Goal: Information Seeking & Learning: Find specific fact

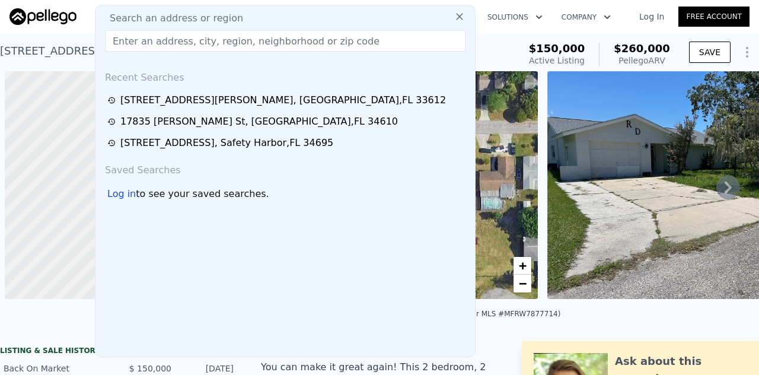
scroll to position [0, 5]
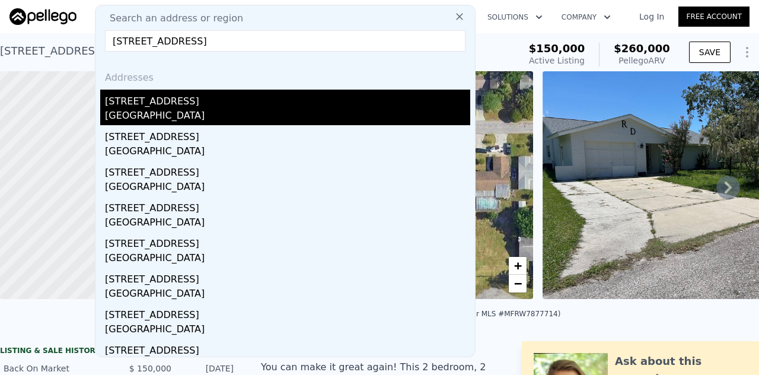
type input "[STREET_ADDRESS]"
click at [132, 98] on div "[STREET_ADDRESS]" at bounding box center [287, 99] width 365 height 19
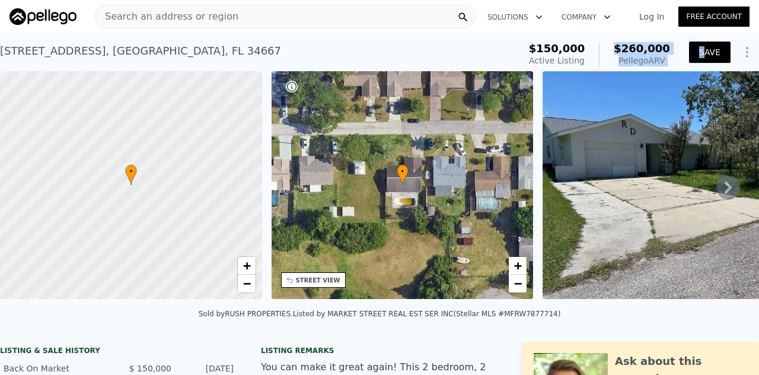
drag, startPoint x: 619, startPoint y: 46, endPoint x: 704, endPoint y: 44, distance: 84.8
click at [704, 44] on div "$150,000 Active Listing $260,000 Pellego ARV SAVE" at bounding box center [641, 54] width 235 height 33
click at [665, 46] on div "$150,000 Active Listing $260,000 Pellego ARV" at bounding box center [599, 54] width 151 height 33
drag, startPoint x: 665, startPoint y: 46, endPoint x: 607, endPoint y: 50, distance: 58.2
drag, startPoint x: 607, startPoint y: 50, endPoint x: 614, endPoint y: 49, distance: 7.2
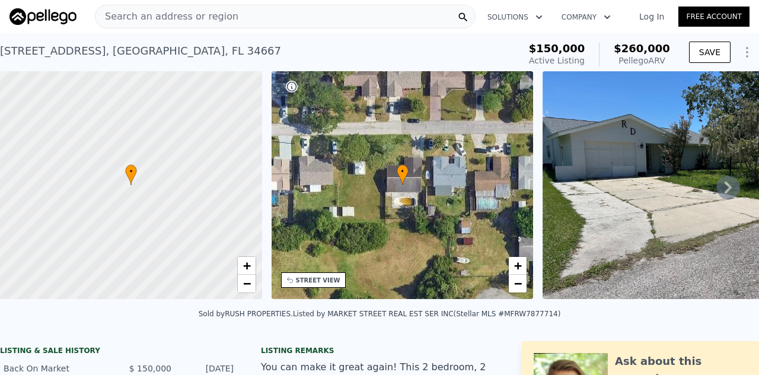
click at [615, 47] on div "$260,000 Pellego ARV" at bounding box center [634, 55] width 71 height 24
drag, startPoint x: 617, startPoint y: 44, endPoint x: 666, endPoint y: 46, distance: 48.6
click at [666, 46] on div "$150,000 Active Listing $260,000 Pellego ARV" at bounding box center [599, 54] width 151 height 33
copy span "$260,000"
click at [654, 151] on img at bounding box center [694, 185] width 304 height 228
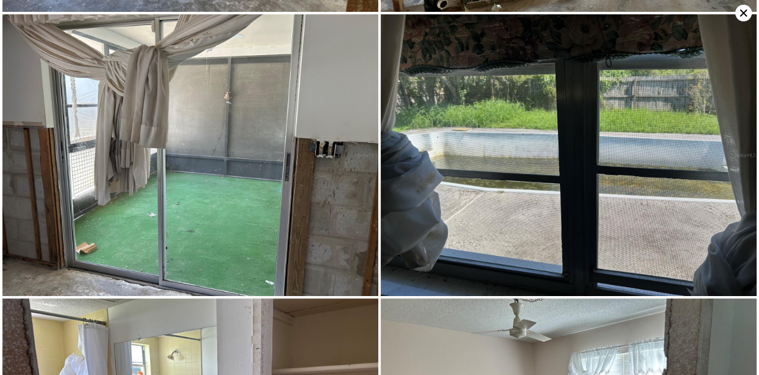
scroll to position [842, 0]
